Goal: Information Seeking & Learning: Learn about a topic

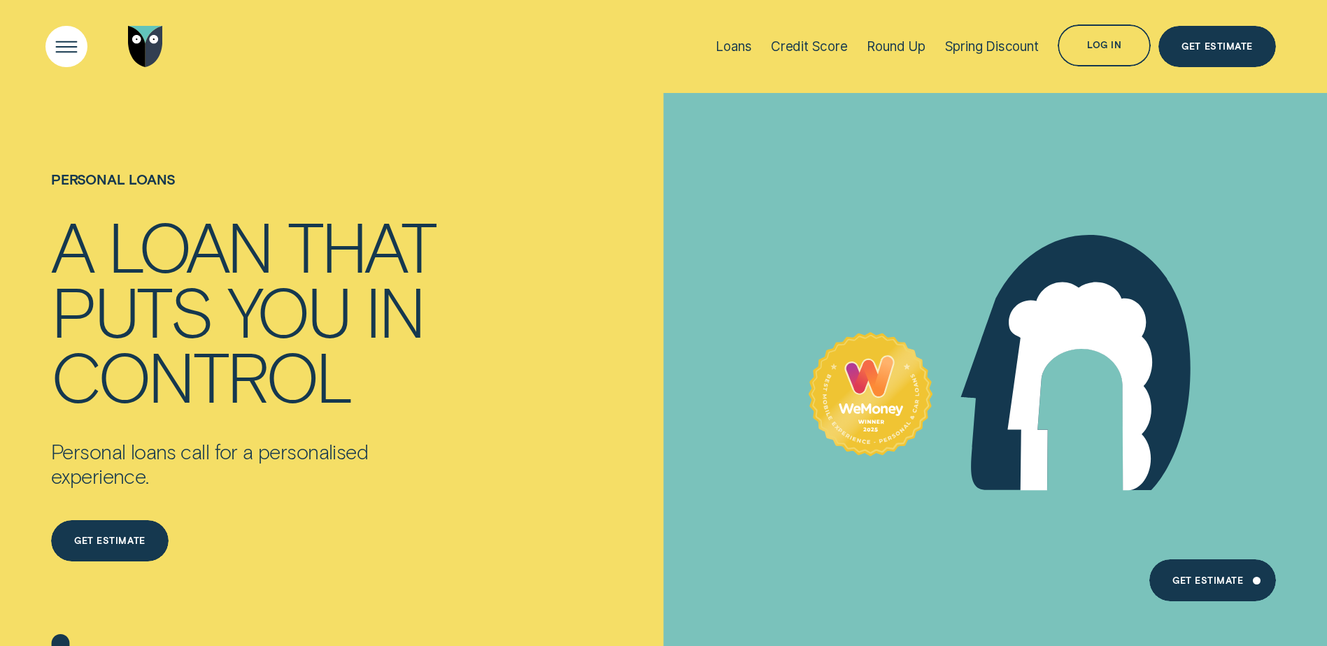
click at [61, 48] on div "Open Menu" at bounding box center [66, 46] width 59 height 59
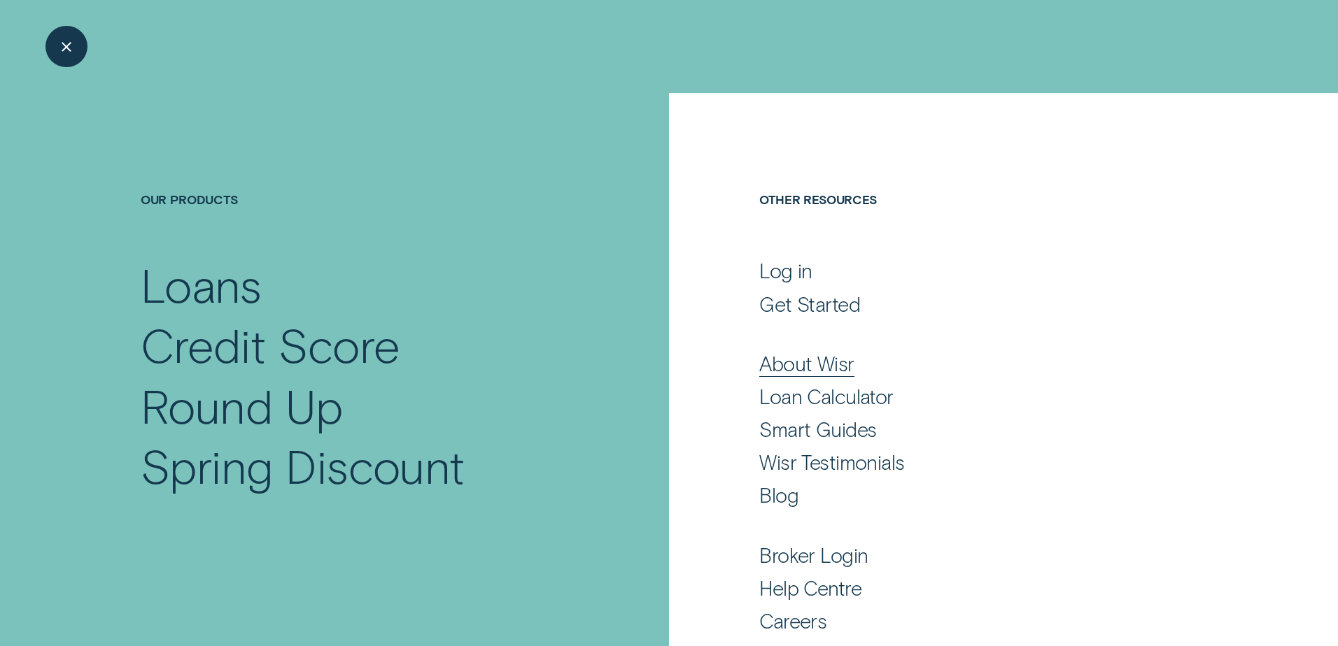
click at [791, 369] on div "About Wisr" at bounding box center [806, 363] width 94 height 25
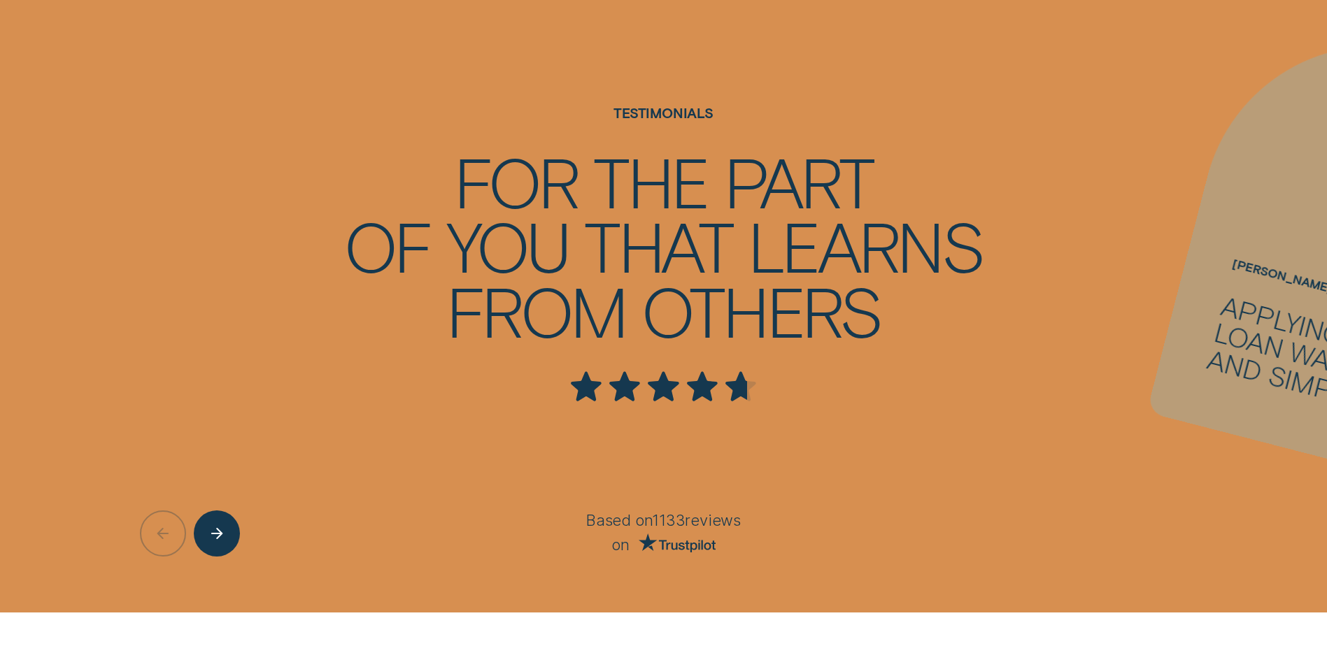
scroll to position [2612, 0]
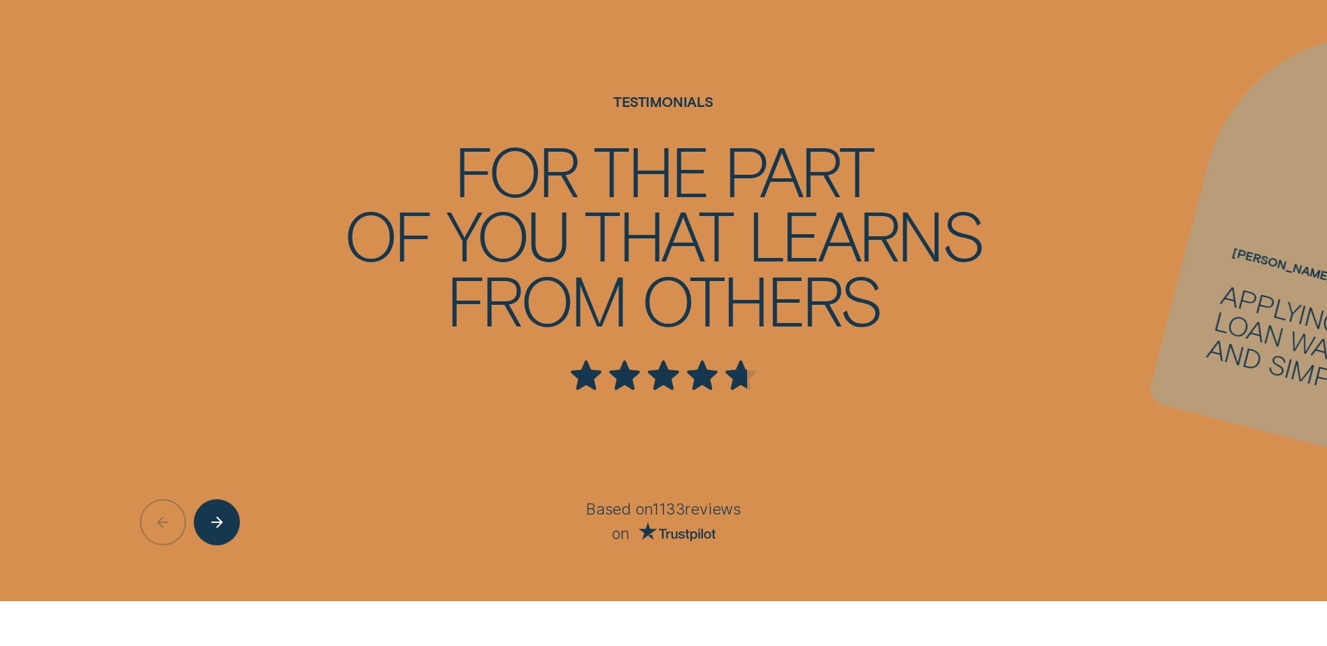
click at [638, 500] on p "Based on 1133 reviews" at bounding box center [664, 510] width 516 height 21
click at [212, 523] on icon "Next button" at bounding box center [217, 523] width 10 height 0
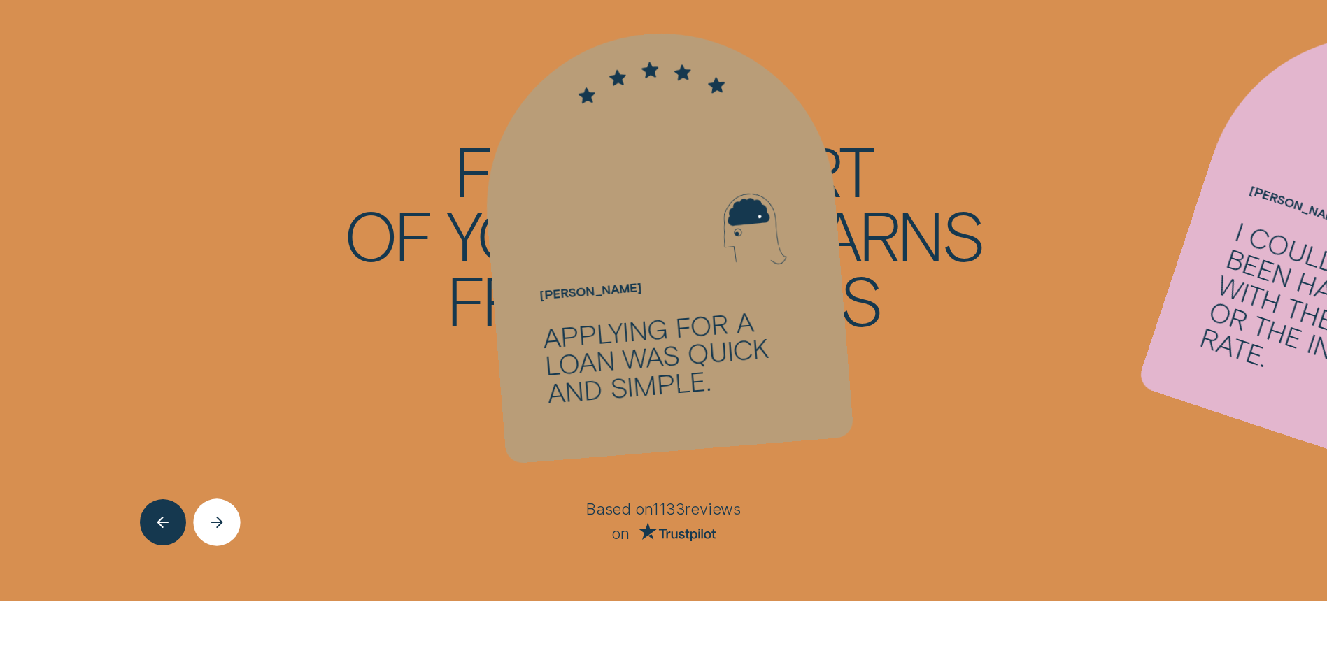
click at [211, 517] on icon "Next button" at bounding box center [217, 522] width 14 height 11
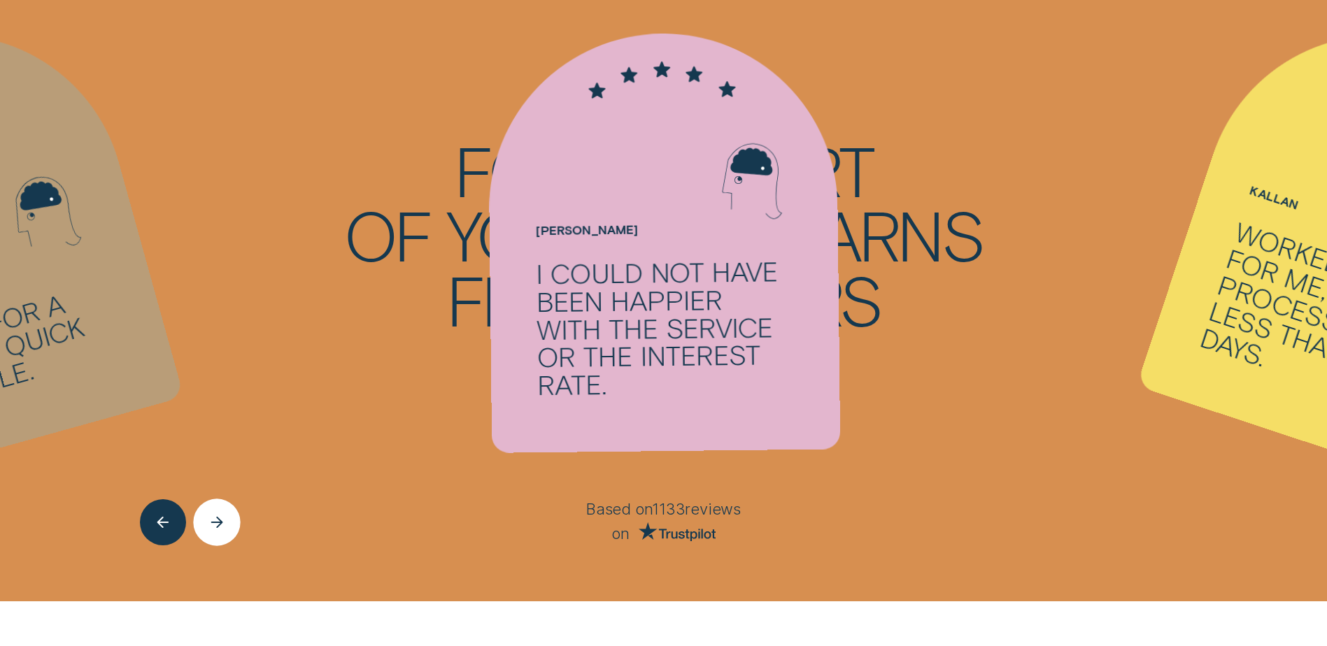
click at [211, 517] on icon "Next button" at bounding box center [217, 522] width 14 height 11
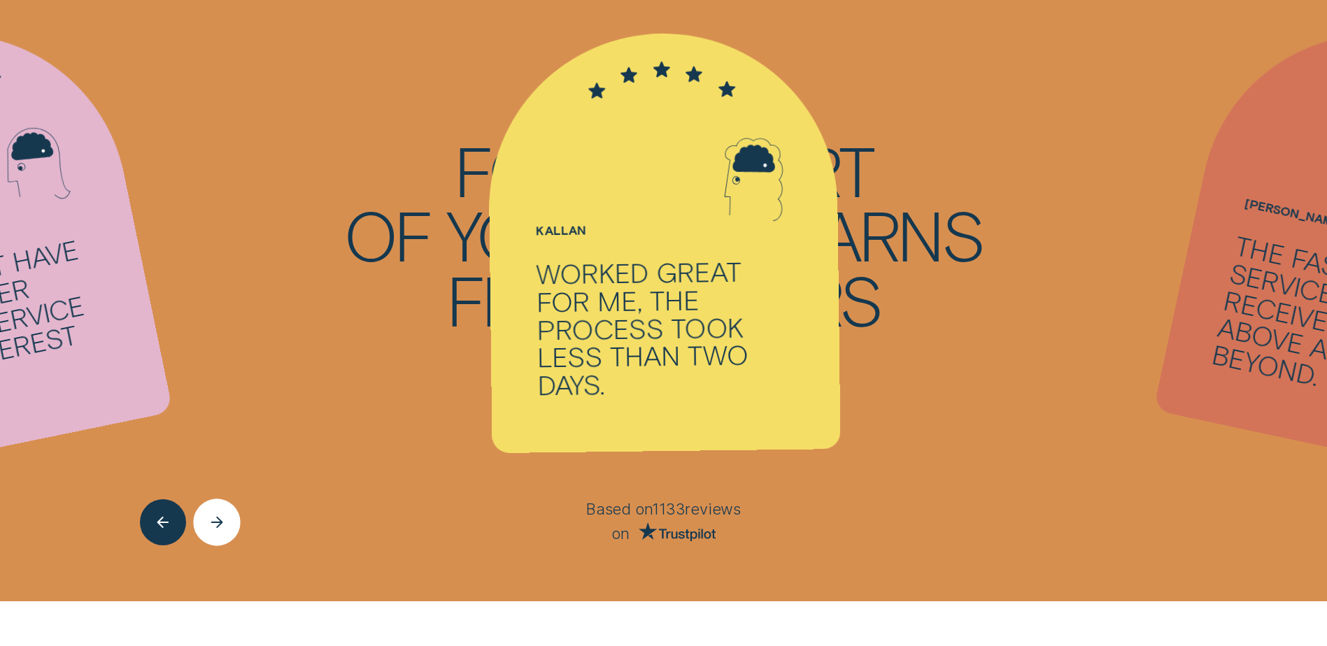
click at [211, 517] on icon "Next button" at bounding box center [217, 522] width 14 height 11
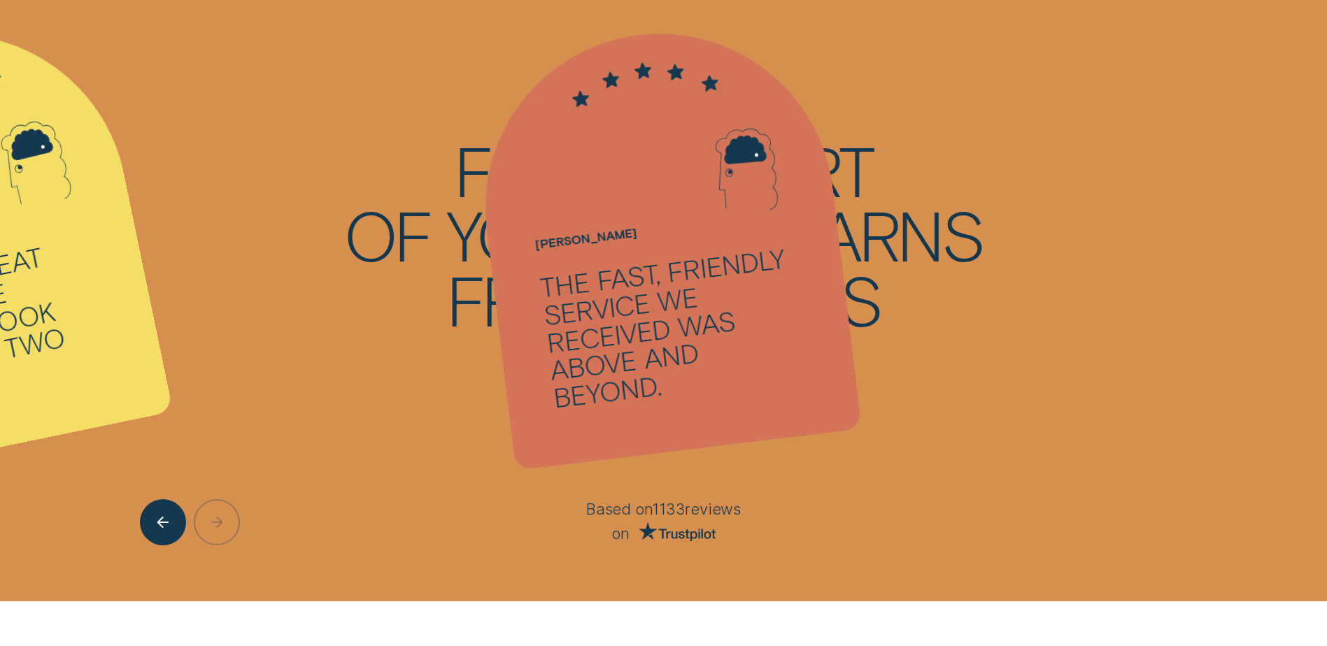
click at [211, 500] on div at bounding box center [221, 523] width 162 height 46
click at [215, 500] on div at bounding box center [221, 523] width 162 height 46
